Goal: Task Accomplishment & Management: Manage account settings

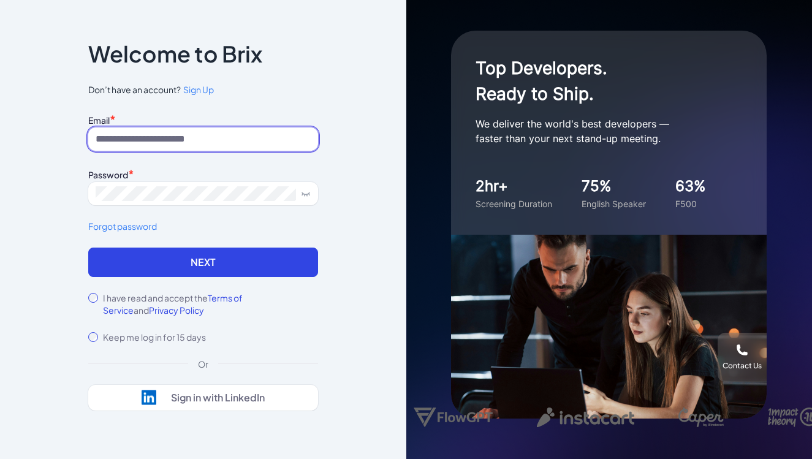
click at [165, 139] on input at bounding box center [203, 138] width 230 height 23
paste input "**********"
type input "**********"
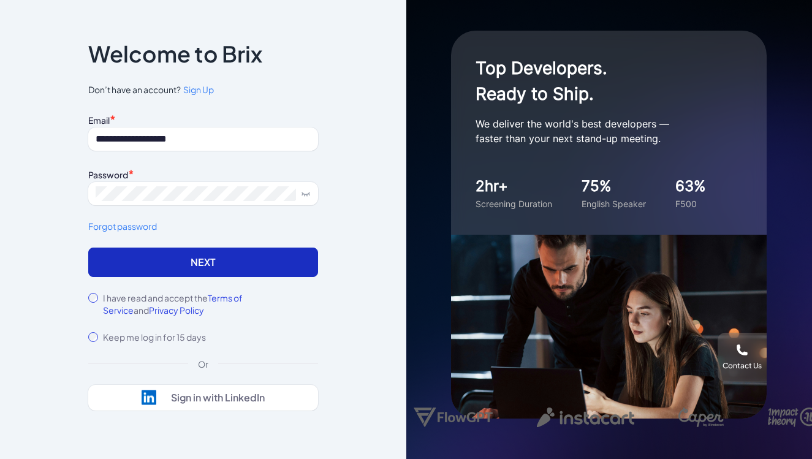
click at [165, 263] on button "Next" at bounding box center [203, 261] width 230 height 29
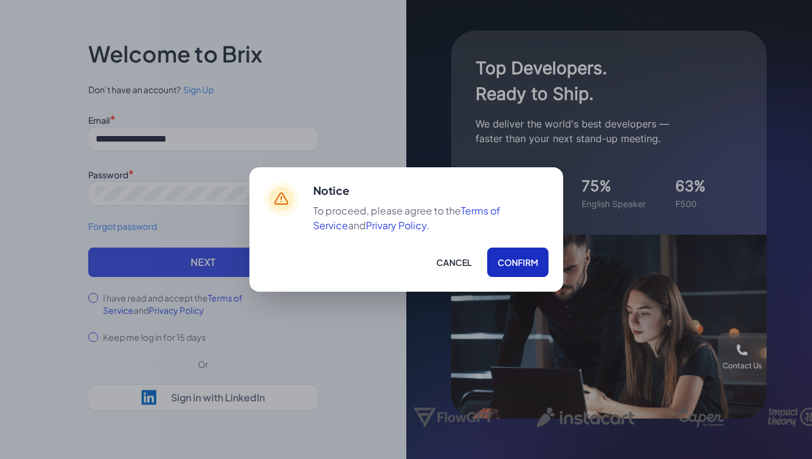
click at [530, 262] on button "Confirm" at bounding box center [517, 261] width 61 height 29
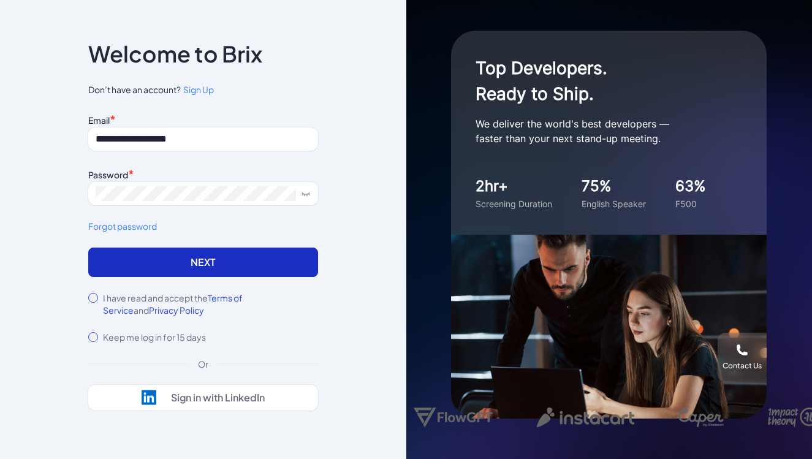
click at [287, 256] on button "Next" at bounding box center [203, 261] width 230 height 29
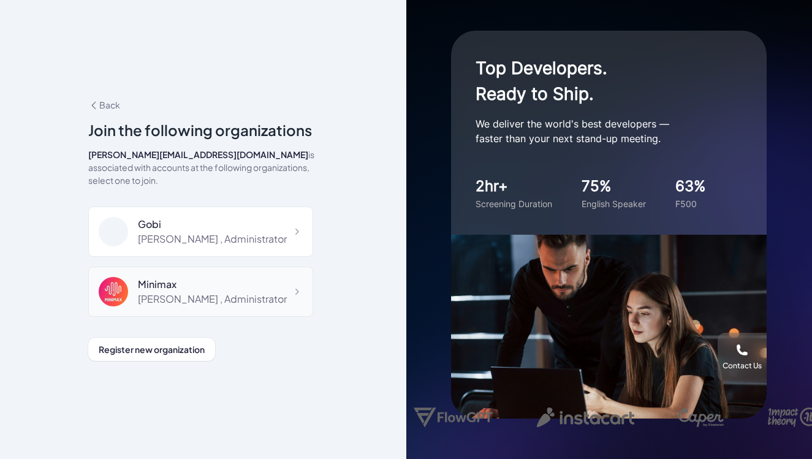
click at [240, 277] on div "Minimax" at bounding box center [212, 284] width 149 height 15
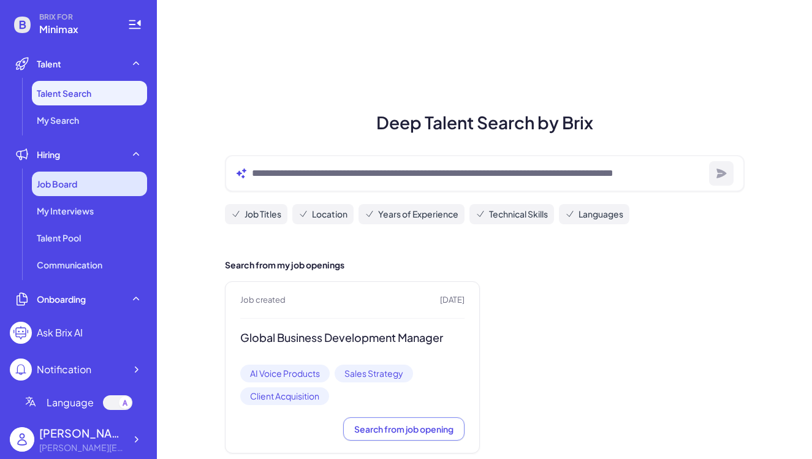
click at [69, 183] on span "Job Board" at bounding box center [57, 184] width 40 height 12
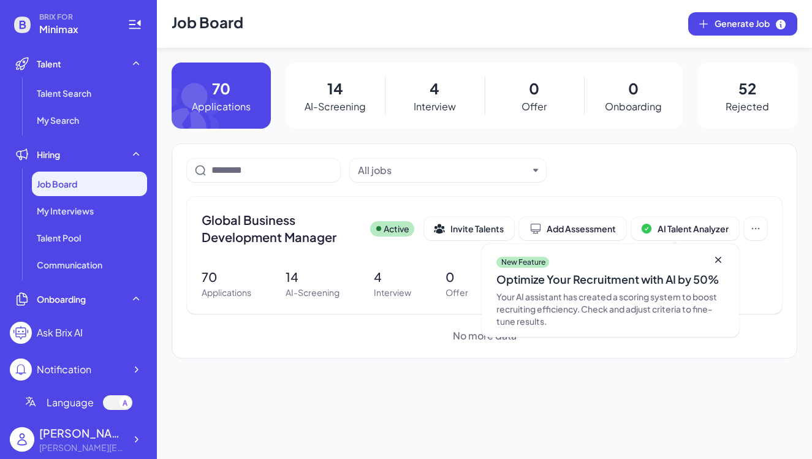
click at [333, 104] on p "AI-Screening" at bounding box center [334, 106] width 61 height 15
click at [342, 105] on p "AI-Screening" at bounding box center [334, 106] width 61 height 15
click at [333, 86] on p "14" at bounding box center [335, 88] width 16 height 22
click at [87, 211] on span "My Interviews" at bounding box center [65, 211] width 57 height 12
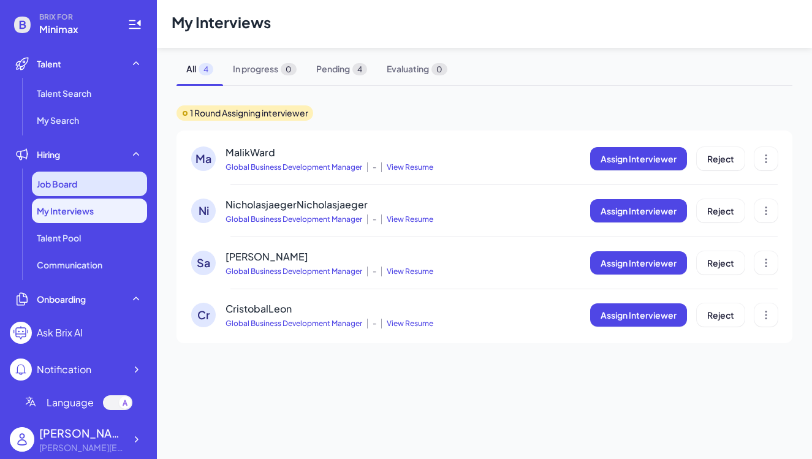
click at [73, 182] on span "Job Board" at bounding box center [57, 184] width 40 height 12
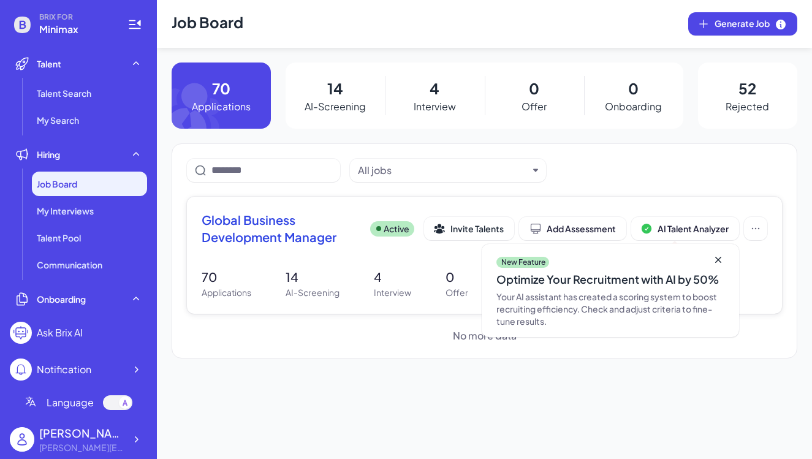
click at [314, 293] on p "AI-Screening" at bounding box center [312, 292] width 54 height 13
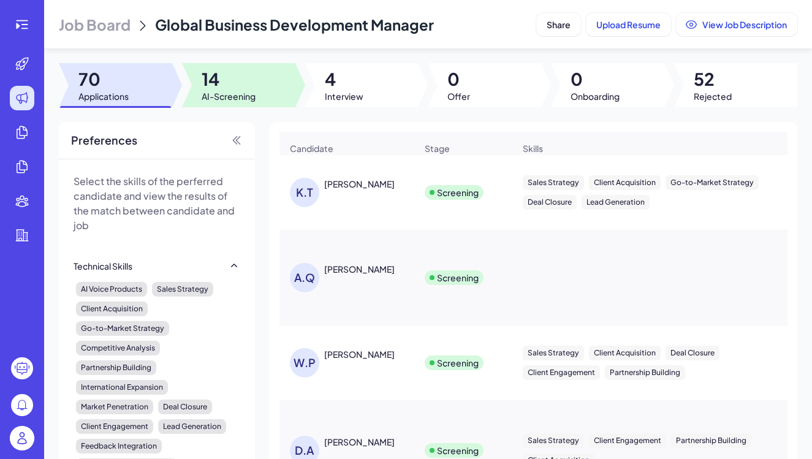
click at [231, 86] on span "14" at bounding box center [229, 79] width 54 height 22
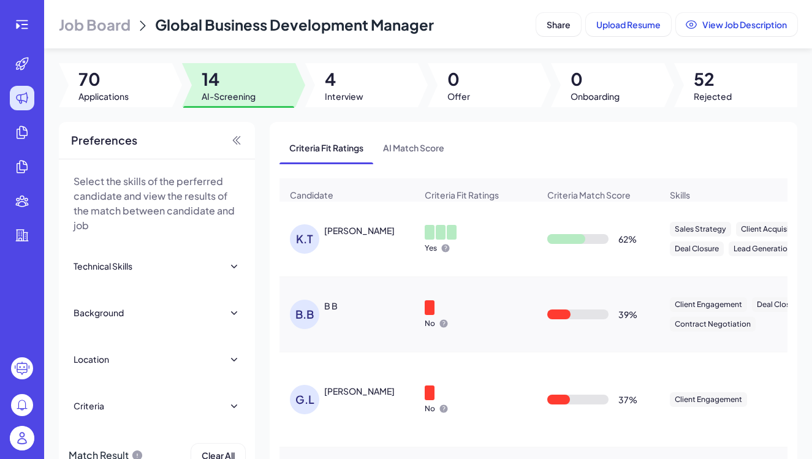
click at [126, 26] on span "Job Board" at bounding box center [95, 25] width 72 height 20
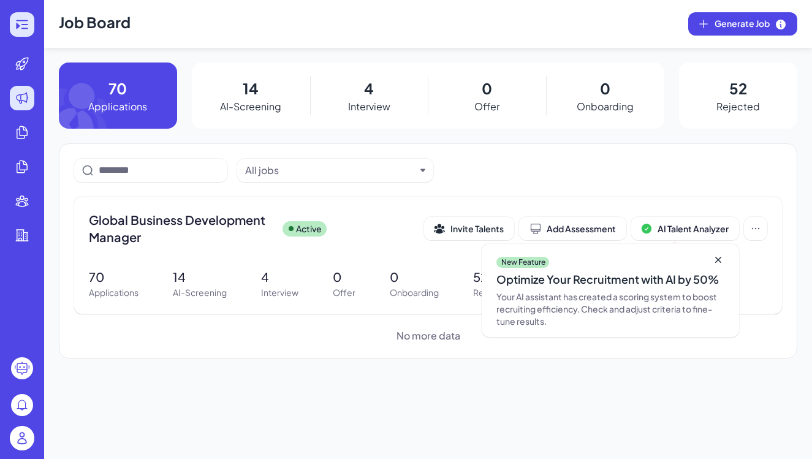
click at [21, 24] on icon at bounding box center [22, 24] width 15 height 15
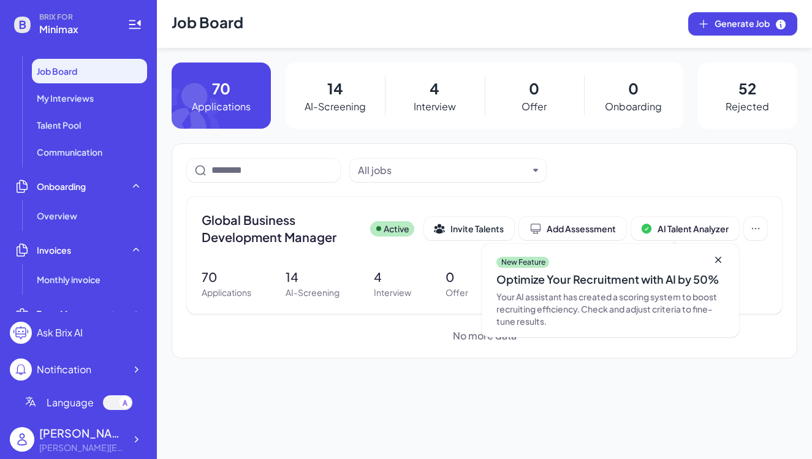
scroll to position [93, 0]
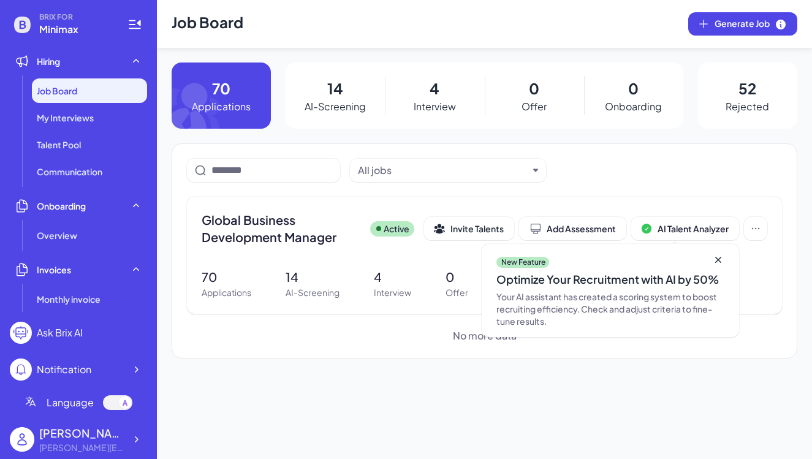
click at [94, 444] on div "[PERSON_NAME][EMAIL_ADDRESS][DOMAIN_NAME]" at bounding box center [82, 447] width 86 height 13
click at [132, 443] on icon at bounding box center [136, 439] width 12 height 12
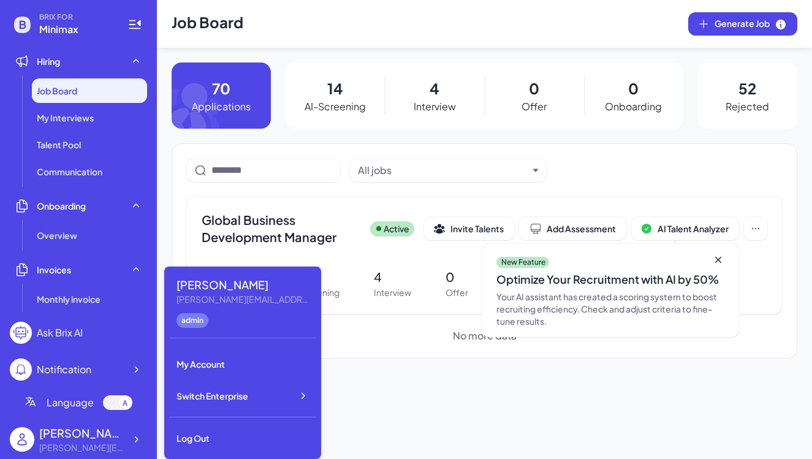
scroll to position [0, 0]
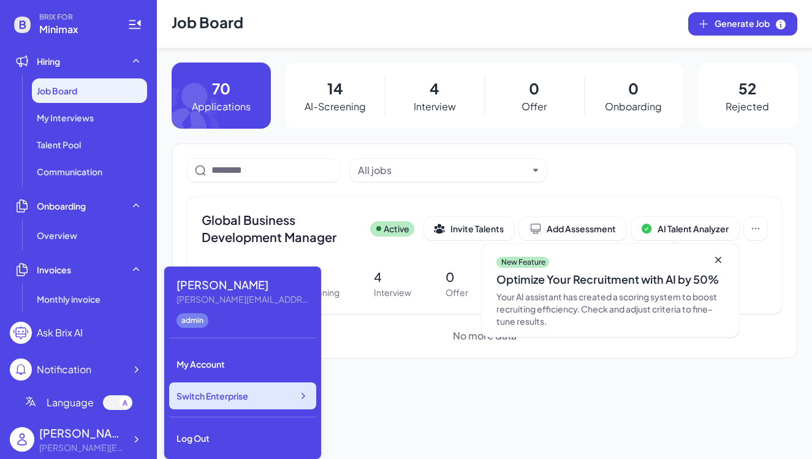
click at [306, 397] on icon at bounding box center [302, 396] width 12 height 12
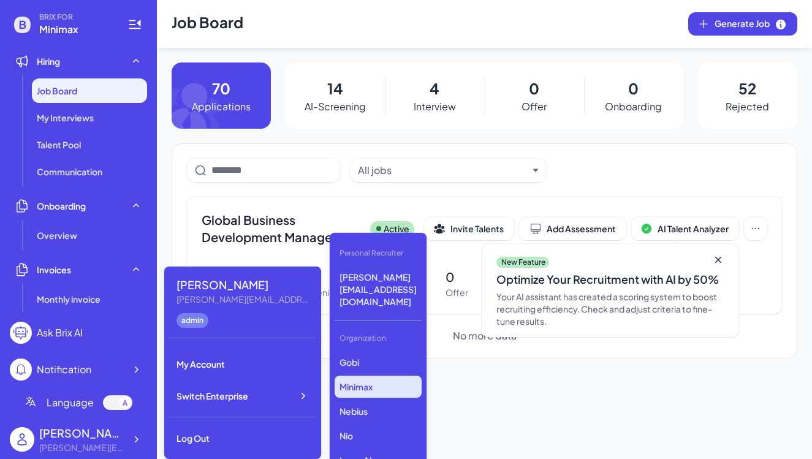
click at [357, 375] on p "Minimax" at bounding box center [377, 386] width 87 height 22
click at [328, 89] on p "14" at bounding box center [335, 88] width 16 height 22
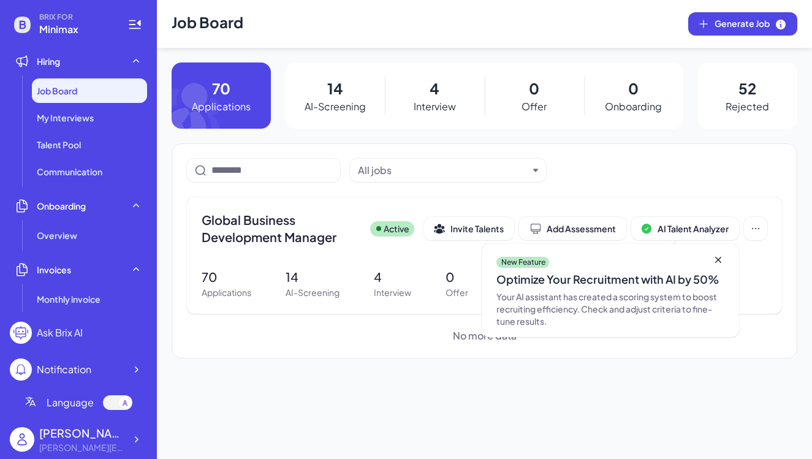
click at [345, 99] on p "AI-Screening" at bounding box center [334, 106] width 61 height 15
click at [262, 246] on div "Global Business Development Manager Active Invite Talents Add Assessment AI Tal…" at bounding box center [484, 232] width 565 height 42
